Goal: Find specific page/section: Find specific page/section

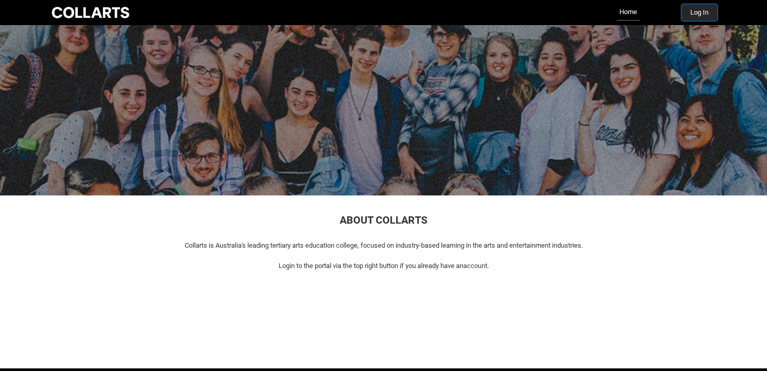
click at [705, 8] on button "Log In" at bounding box center [700, 12] width 36 height 17
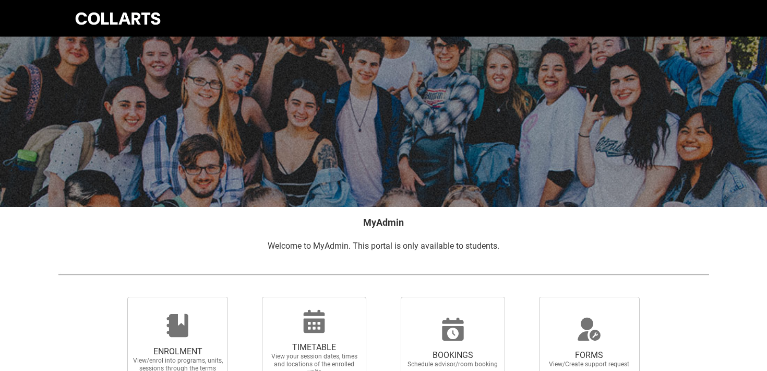
scroll to position [40, 0]
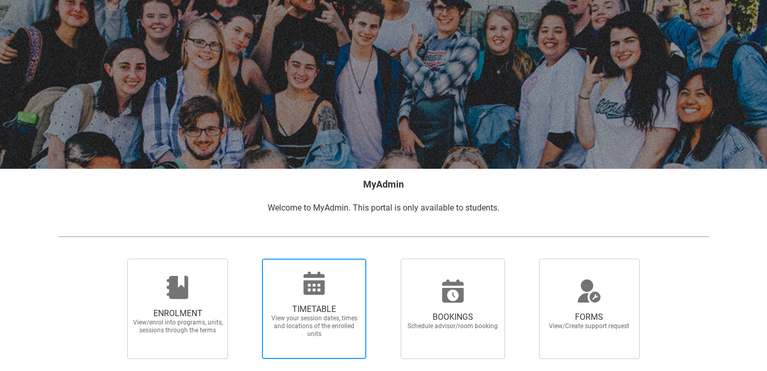
click at [313, 286] on icon at bounding box center [314, 282] width 21 height 23
click at [249, 258] on input "TIMETABLE View your session dates, times and locations of the enrolled units" at bounding box center [248, 258] width 1 height 1
radio input "true"
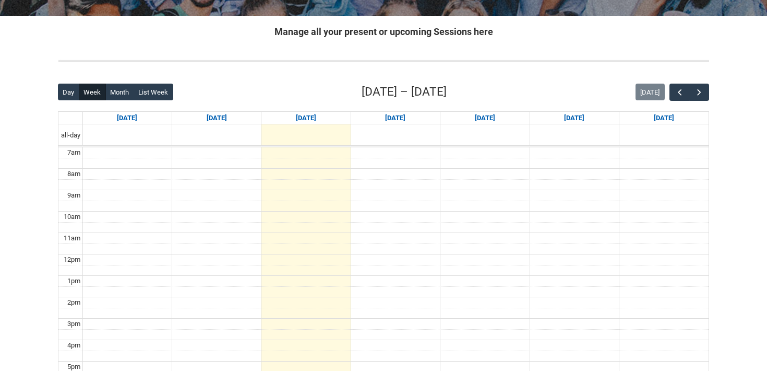
scroll to position [201, 0]
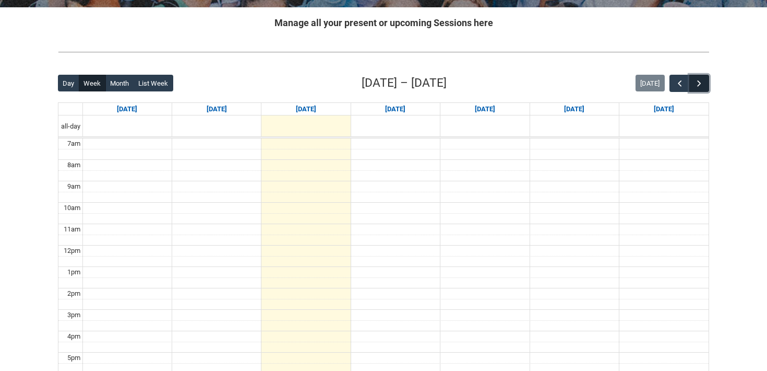
click at [696, 79] on span "button" at bounding box center [699, 83] width 10 height 10
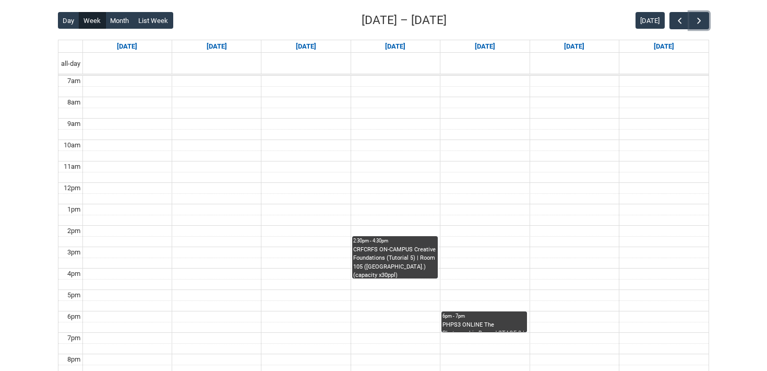
scroll to position [292, 0]
